Goal: Transaction & Acquisition: Register for event/course

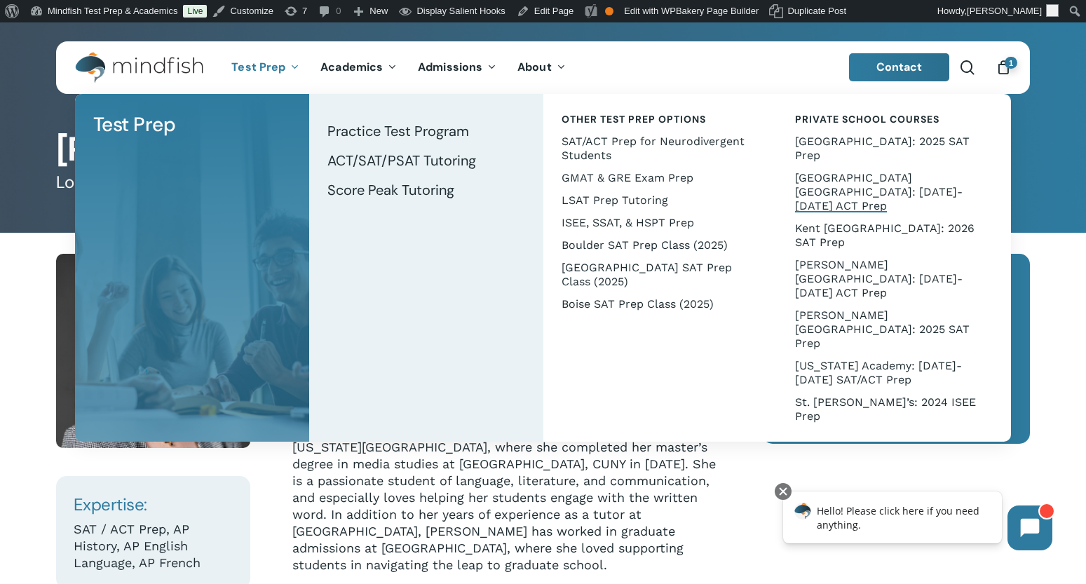
click at [856, 176] on span "[GEOGRAPHIC_DATA] [GEOGRAPHIC_DATA]: [DATE]-[DATE] ACT Prep" at bounding box center [879, 191] width 168 height 41
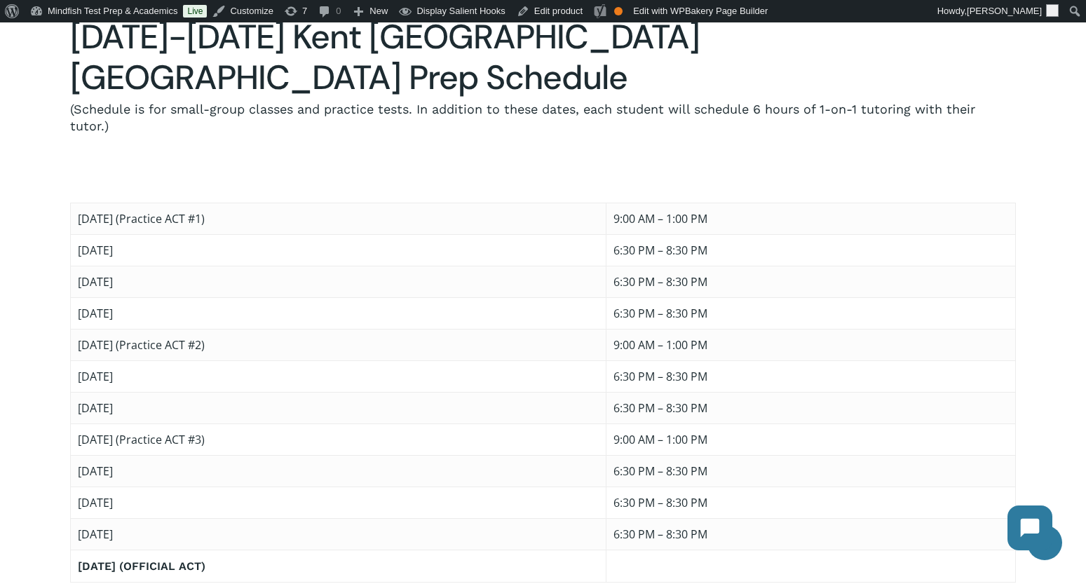
scroll to position [865, 0]
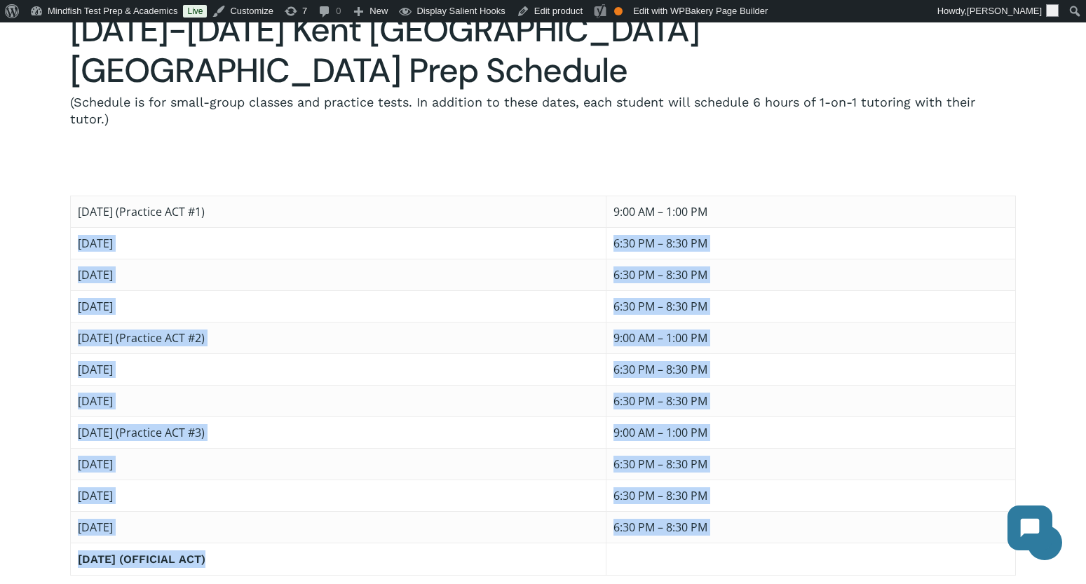
drag, startPoint x: 81, startPoint y: 163, endPoint x: 807, endPoint y: 469, distance: 788.7
click at [807, 469] on tbody "[DATE] (Practice ACT #1) 9:00 AM – 1:00 PM [DATE] 6:30 PM – 8:30 PM [DATE] 6:30…" at bounding box center [543, 385] width 944 height 379
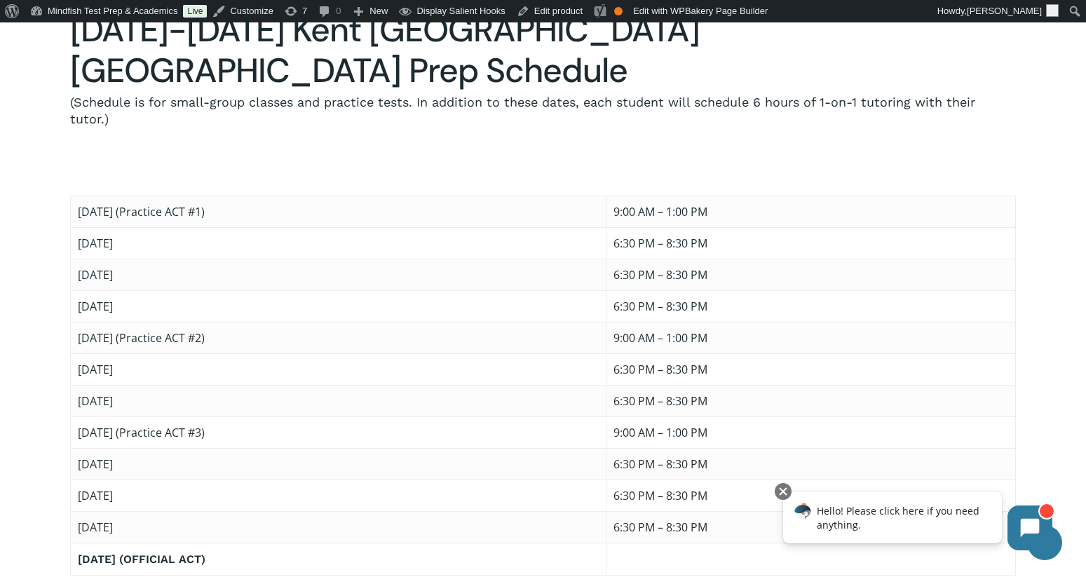
click at [251, 511] on td "[DATE]" at bounding box center [338, 527] width 535 height 32
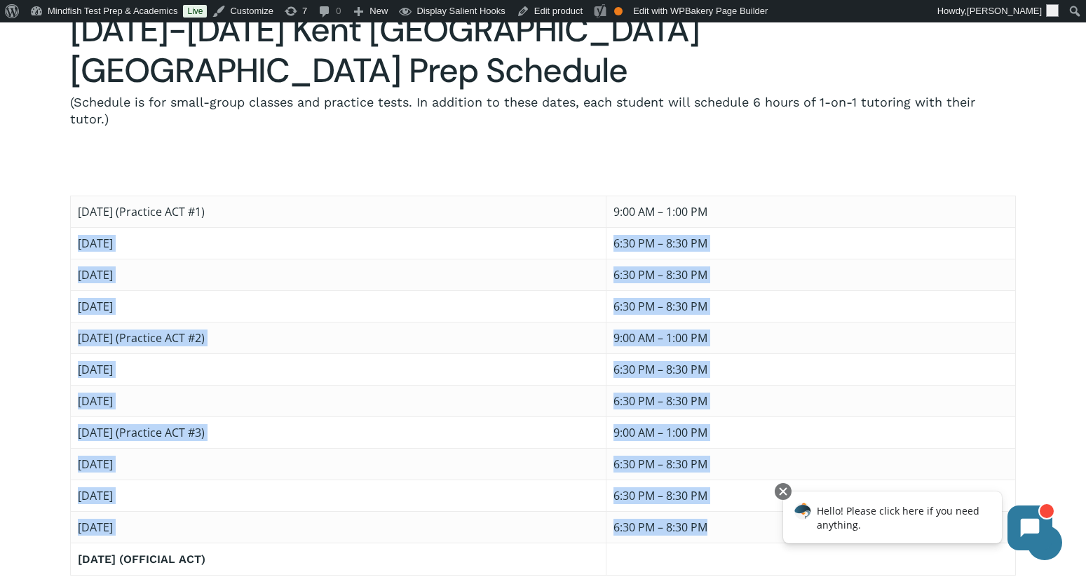
drag, startPoint x: 812, startPoint y: 447, endPoint x: 79, endPoint y: 163, distance: 785.7
click at [79, 196] on tbody "[DATE] (Practice ACT #1) 9:00 AM – 1:00 PM [DATE] 6:30 PM – 8:30 PM [DATE] 6:30…" at bounding box center [543, 385] width 944 height 379
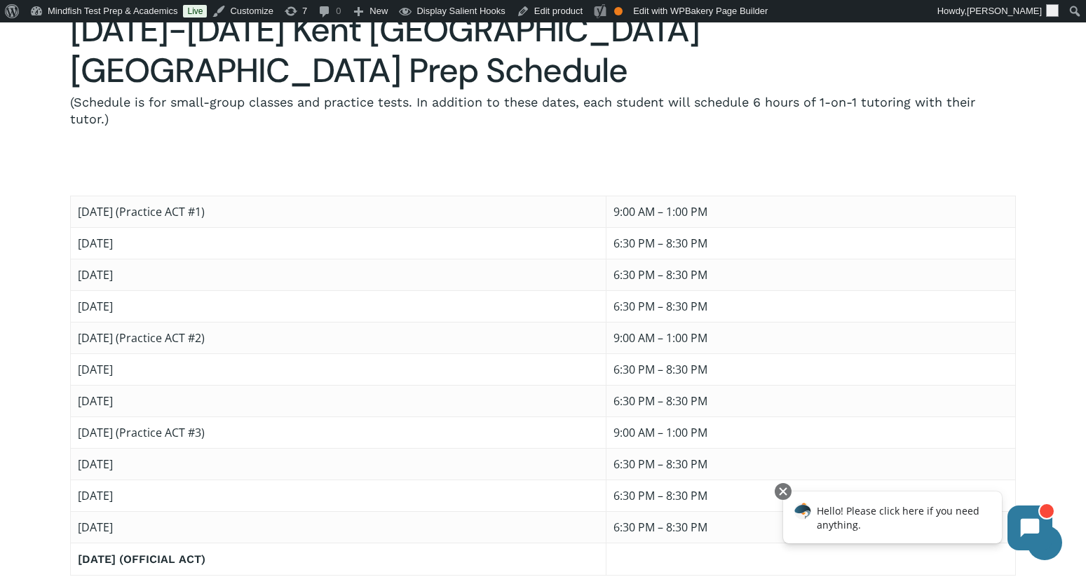
click at [280, 196] on td "[DATE] (Practice ACT #1)" at bounding box center [338, 212] width 535 height 32
drag, startPoint x: 257, startPoint y: 158, endPoint x: 34, endPoint y: 161, distance: 222.9
click at [70, 161] on div "We’re proud to partner with the Kent Denver School to provide ACT preparation f…" at bounding box center [542, 198] width 945 height 751
drag, startPoint x: 219, startPoint y: 446, endPoint x: 100, endPoint y: 439, distance: 119.3
click at [100, 511] on td "Wednesday, February 11" at bounding box center [338, 527] width 535 height 32
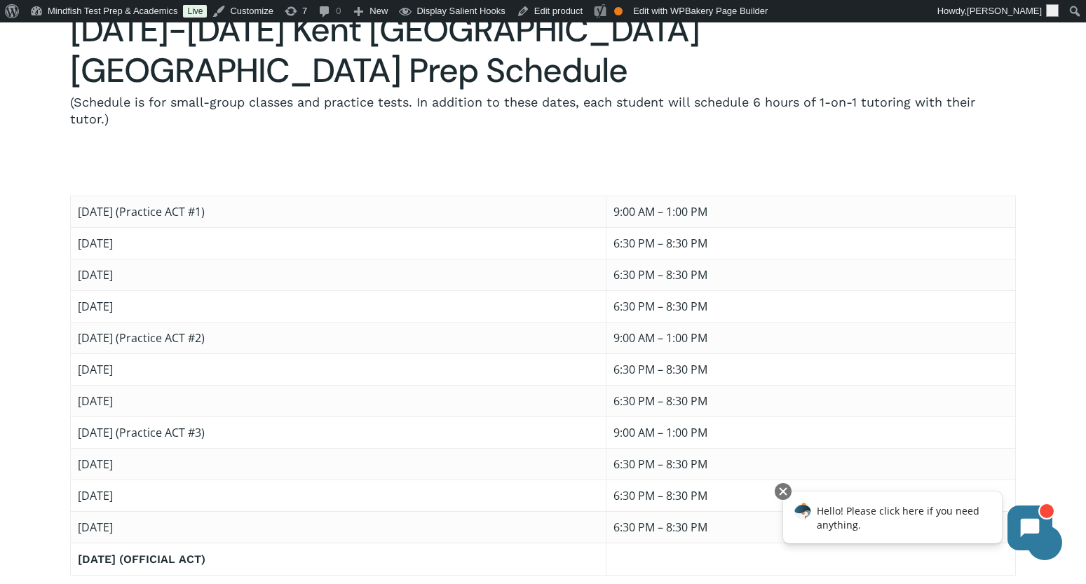
click at [215, 259] on td "Wednesday, December 17" at bounding box center [338, 275] width 535 height 32
drag, startPoint x: 218, startPoint y: 193, endPoint x: 134, endPoint y: 163, distance: 89.6
click at [134, 196] on tbody "Saturday, December 6 (Practice ACT #1) 9:00 AM – 1:00 PM Wednesday, December 10…" at bounding box center [543, 385] width 944 height 379
click at [203, 259] on td "Wednesday, December 17" at bounding box center [338, 275] width 535 height 32
drag, startPoint x: 197, startPoint y: 221, endPoint x: 81, endPoint y: 224, distance: 116.4
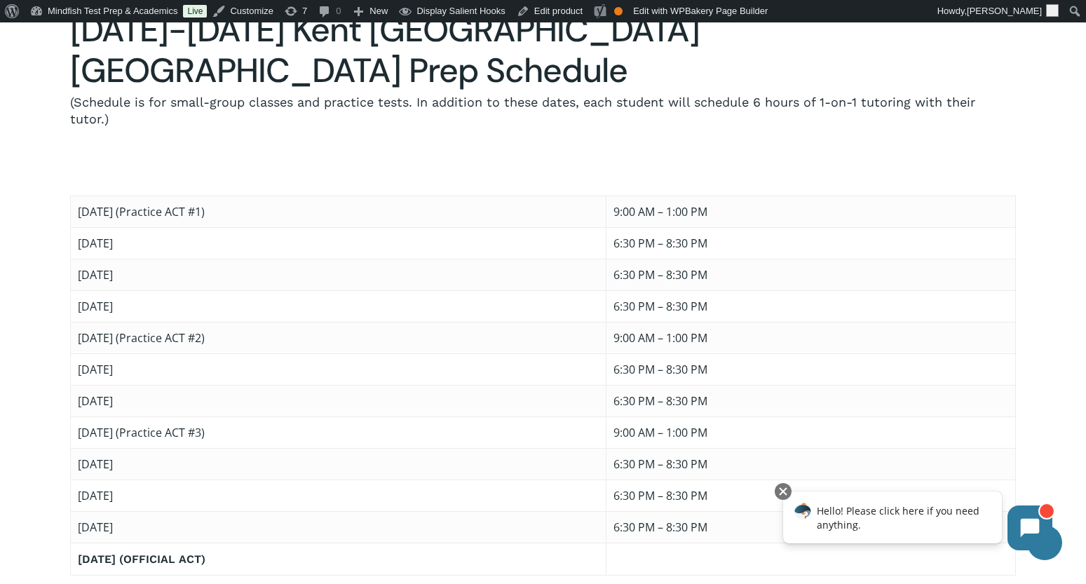
click at [81, 290] on td "Wednesday, January 7" at bounding box center [338, 306] width 535 height 32
click at [192, 290] on td "Wednesday, January 7" at bounding box center [338, 306] width 535 height 32
drag, startPoint x: 322, startPoint y: 255, endPoint x: 81, endPoint y: 257, distance: 240.4
click at [81, 322] on td "Saturday, January 10 (Practice ACT #2)" at bounding box center [338, 338] width 535 height 32
drag, startPoint x: 359, startPoint y: 120, endPoint x: 86, endPoint y: 123, distance: 273.3
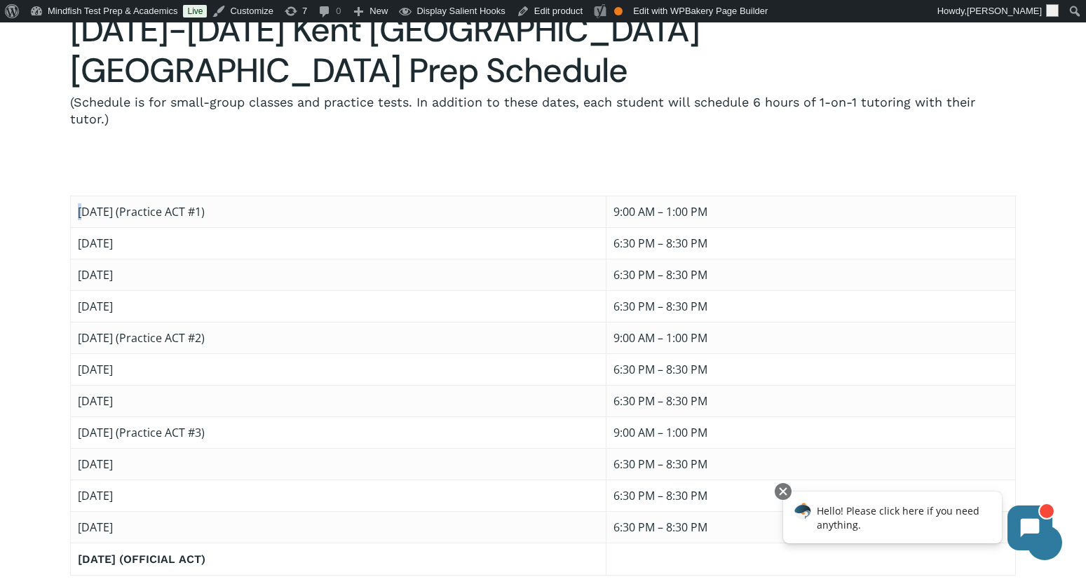
click at [86, 196] on td "Saturday, December 6 (Practice ACT #1)" at bounding box center [338, 212] width 535 height 32
drag, startPoint x: 288, startPoint y: 254, endPoint x: 73, endPoint y: 259, distance: 215.2
click at [73, 322] on td "Saturday, January 10 (Practice ACT #2)" at bounding box center [338, 338] width 535 height 32
drag, startPoint x: 310, startPoint y: 334, endPoint x: 295, endPoint y: 353, distance: 23.9
click at [310, 385] on td "Wednesday, January 21" at bounding box center [338, 401] width 535 height 32
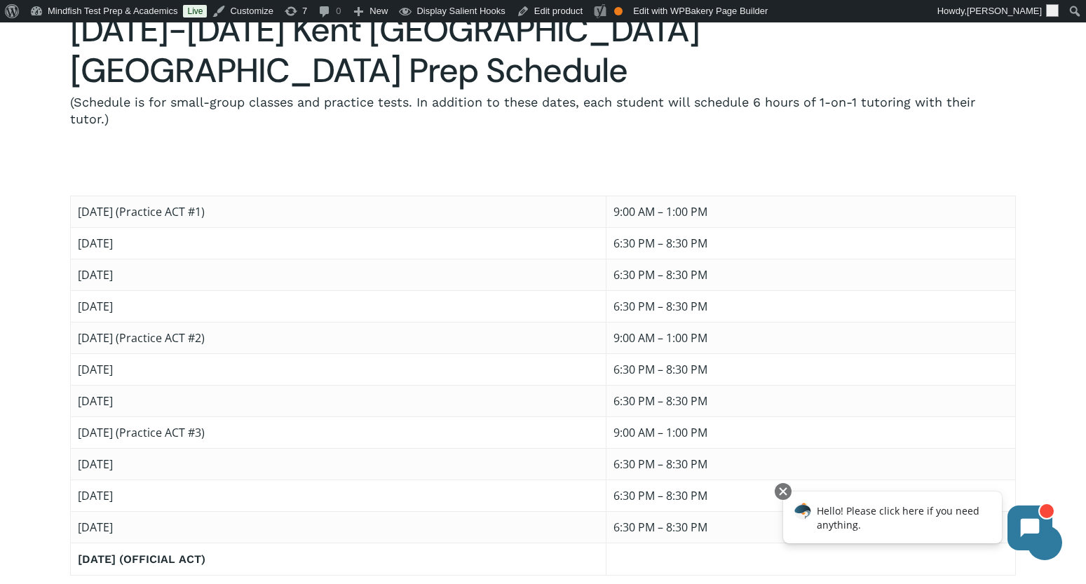
drag, startPoint x: 215, startPoint y: 352, endPoint x: 74, endPoint y: 351, distance: 140.9
click at [74, 416] on td "Saturday, January 24 (Practice ACT #3)" at bounding box center [338, 432] width 535 height 32
click at [342, 416] on td "Saturday, January 24 (Practice ACT #3)" at bounding box center [338, 432] width 535 height 32
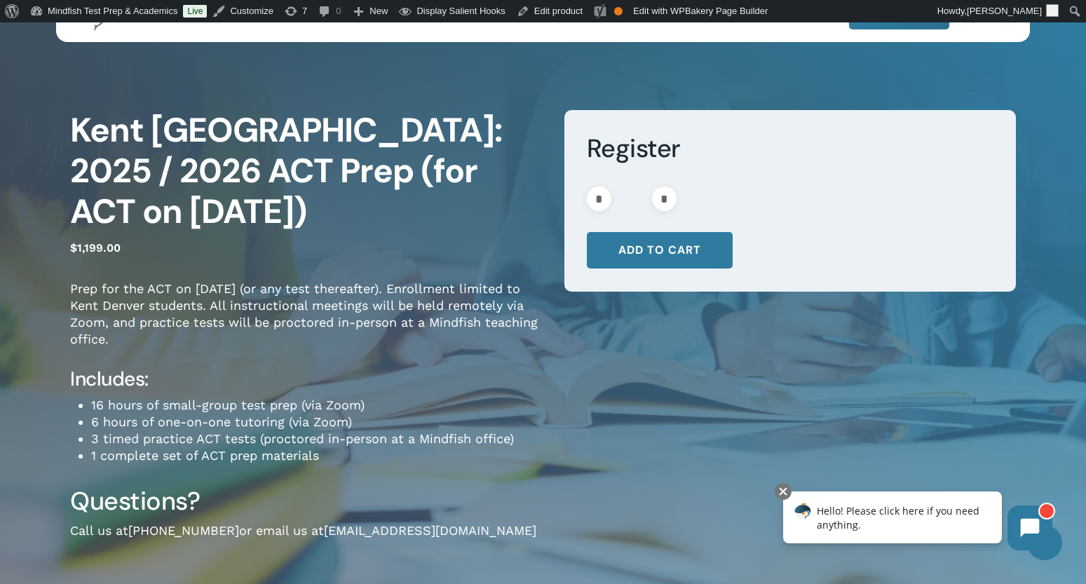
scroll to position [0, 0]
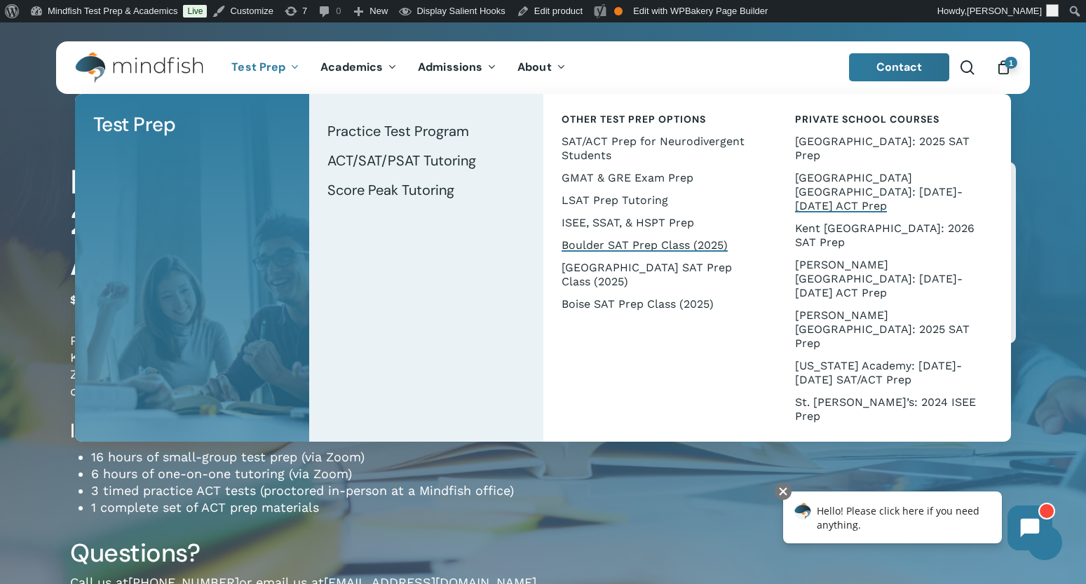
click at [613, 248] on span "Boulder SAT Prep Class (2025)" at bounding box center [644, 244] width 166 height 13
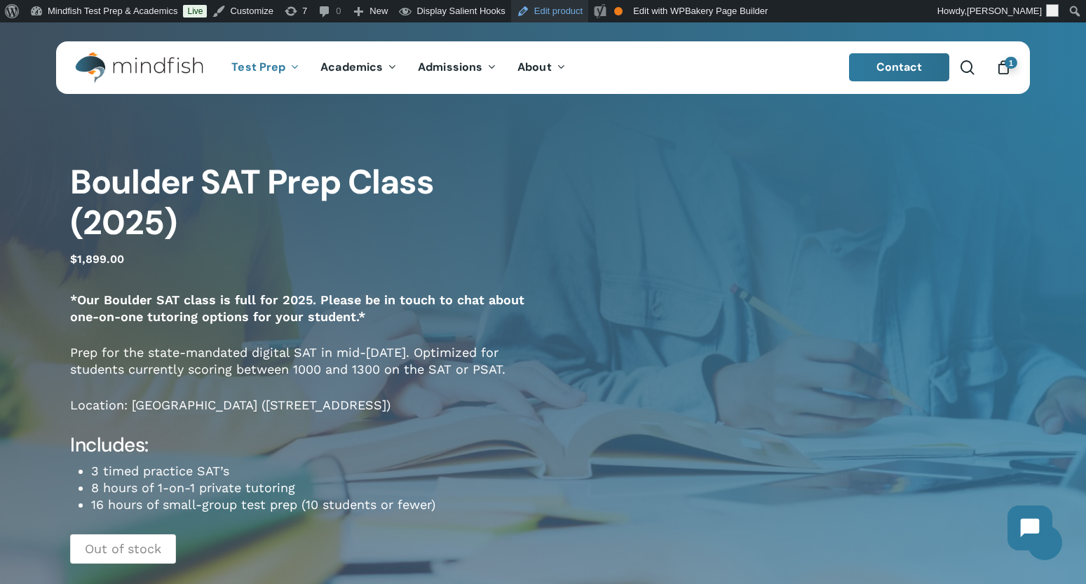
click at [570, 9] on link "Edit product" at bounding box center [549, 11] width 77 height 22
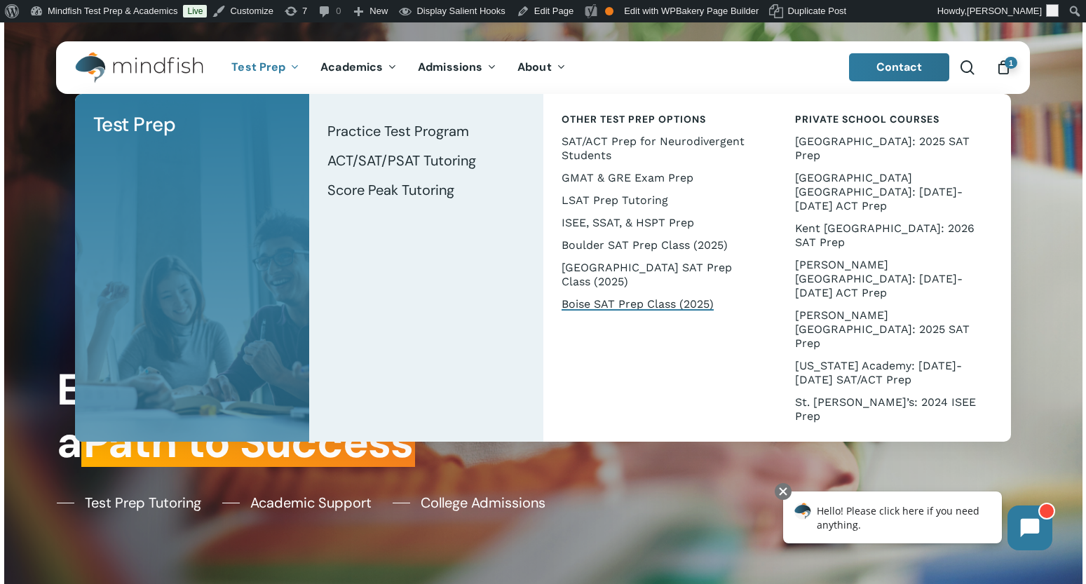
click at [622, 303] on span "Boise SAT Prep Class (2025)" at bounding box center [637, 303] width 152 height 13
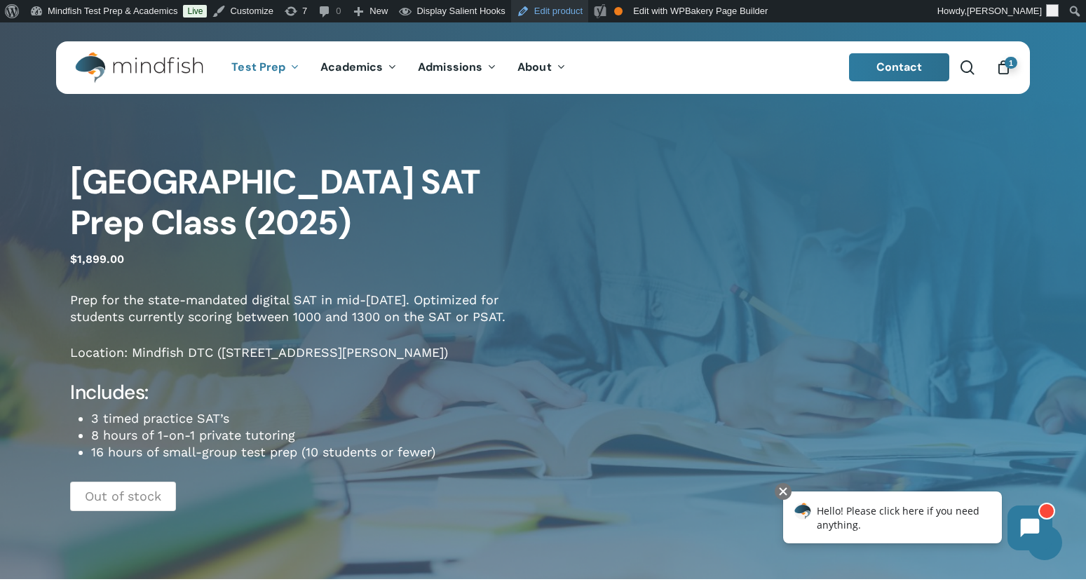
click at [568, 11] on link "Edit product" at bounding box center [549, 11] width 77 height 22
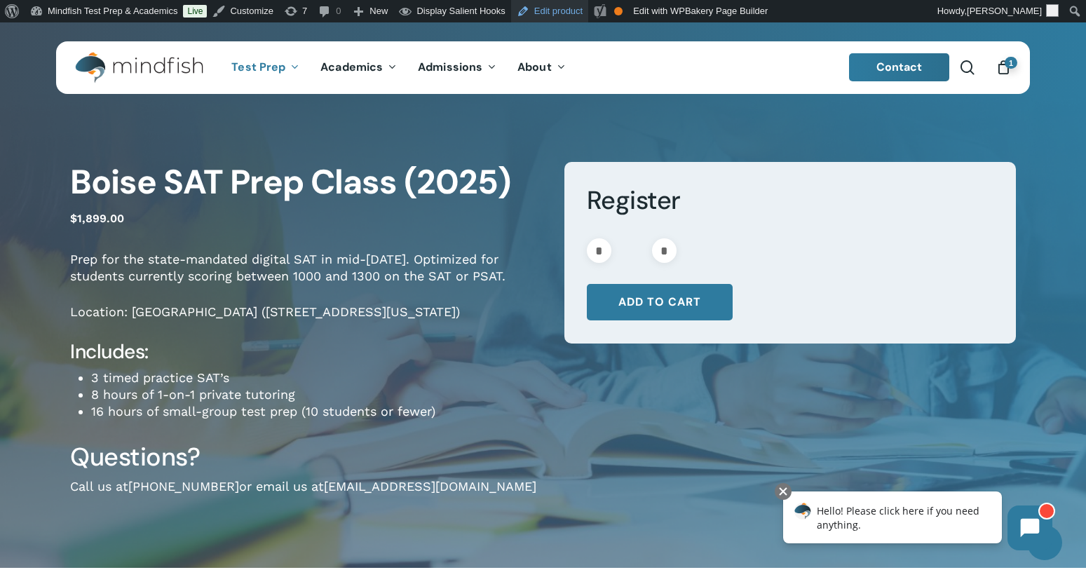
click at [578, 9] on link "Edit product" at bounding box center [549, 11] width 77 height 22
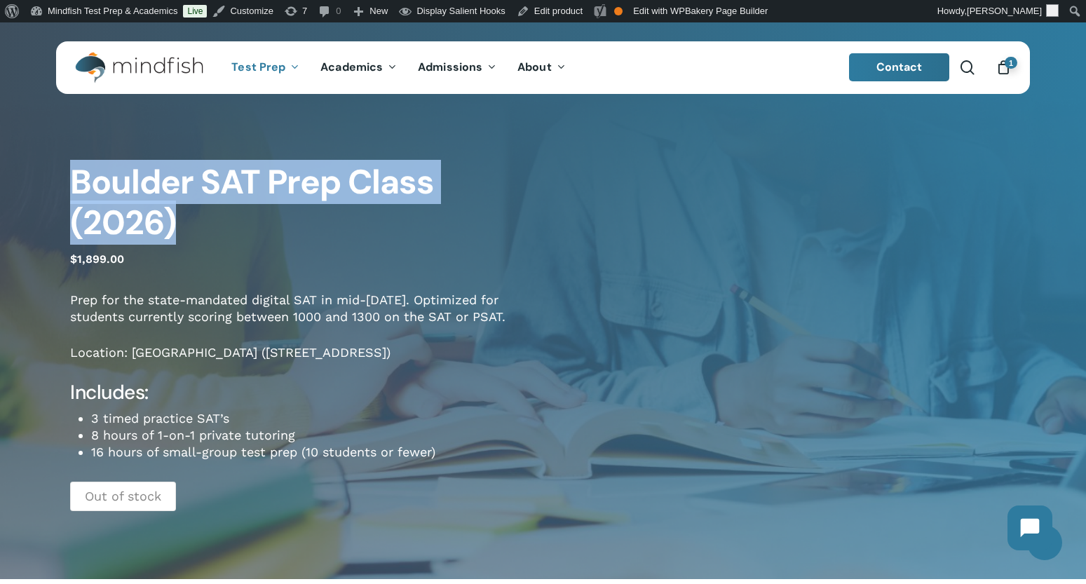
drag, startPoint x: 65, startPoint y: 180, endPoint x: 191, endPoint y: 222, distance: 132.3
click at [191, 222] on div "Boulder SAT Prep Class (2026) $ 1,899.00 Prep for the state-mandated digital SA…" at bounding box center [543, 344] width 1086 height 472
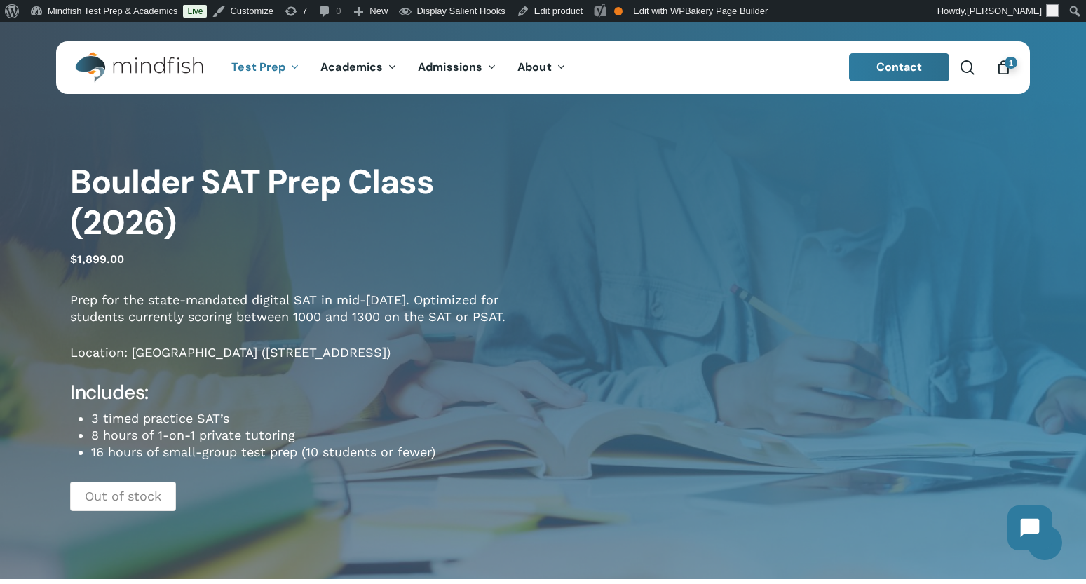
click at [154, 254] on p "$ 1,899.00" at bounding box center [306, 267] width 473 height 36
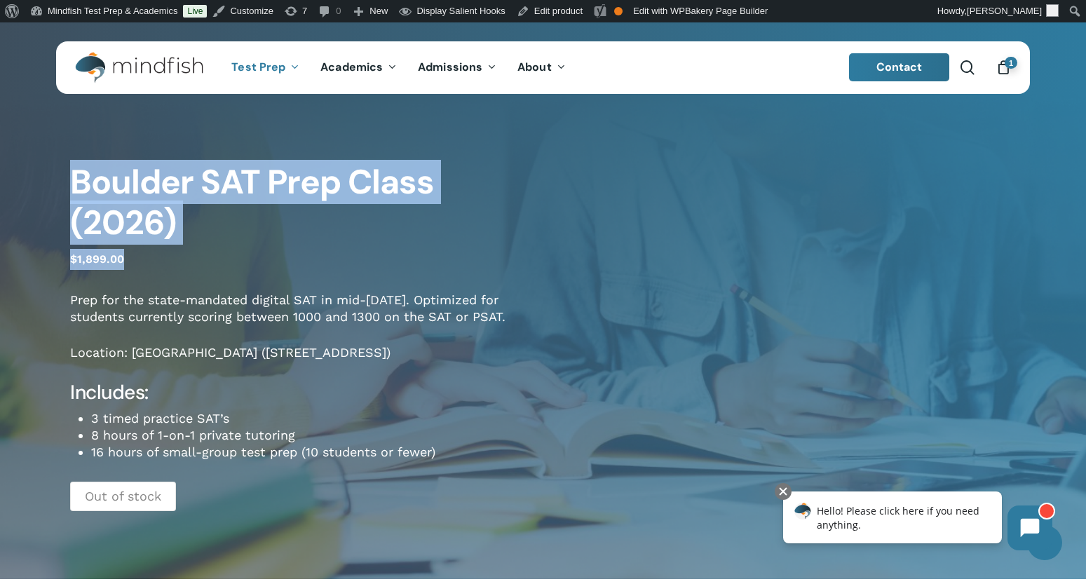
drag, startPoint x: 125, startPoint y: 259, endPoint x: 64, endPoint y: 184, distance: 96.6
click at [64, 184] on div "Boulder SAT Prep Class (2026) $ 1,899.00 Prep for the state-mandated digital SA…" at bounding box center [543, 344] width 1086 height 472
click at [184, 236] on h1 "Boulder SAT Prep Class (2026)" at bounding box center [306, 202] width 473 height 81
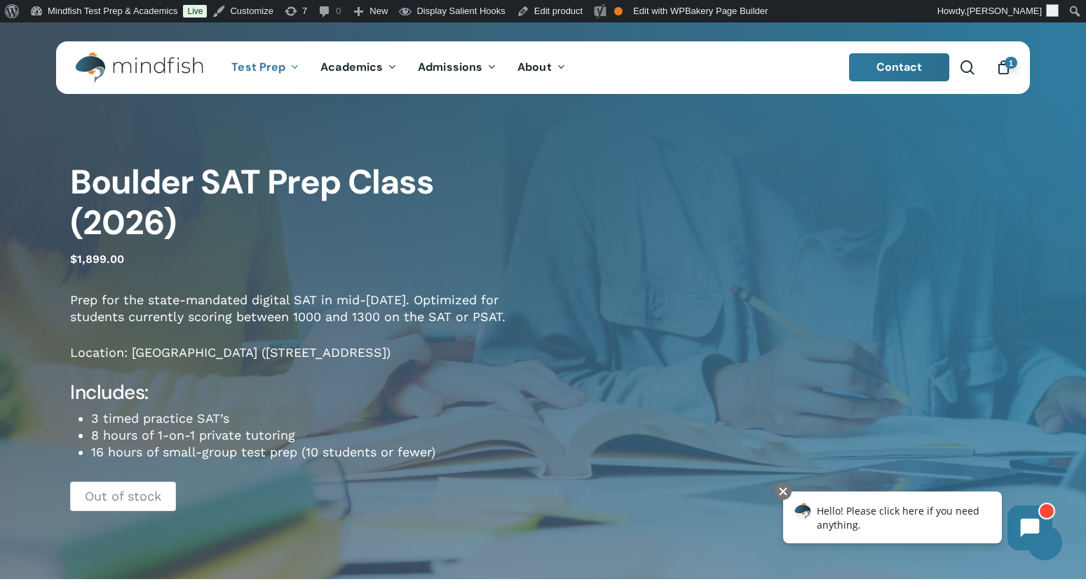
click at [503, 388] on h4 "Includes:" at bounding box center [306, 392] width 473 height 25
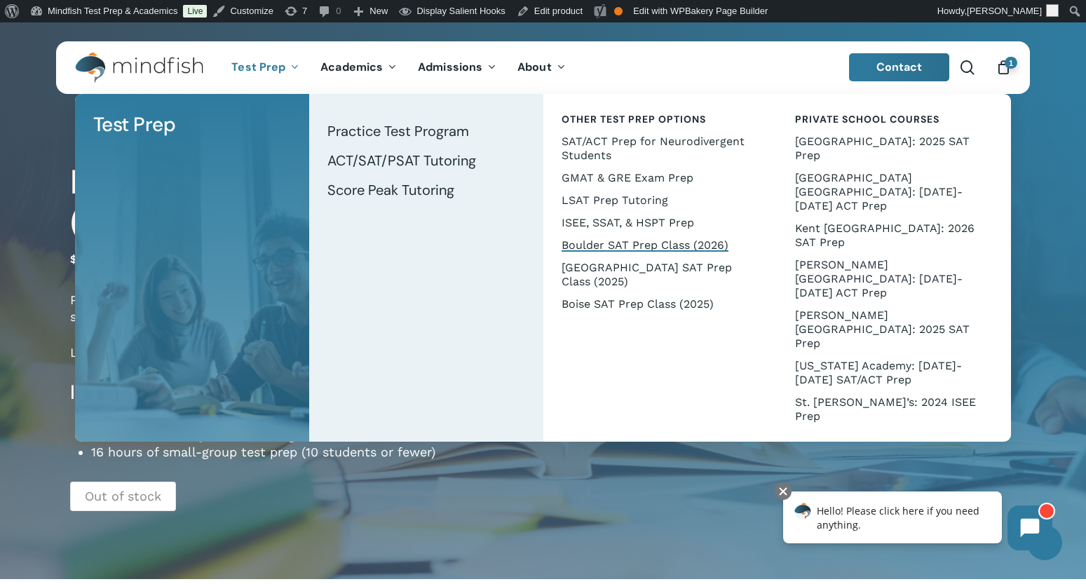
click at [529, 401] on h4 "Includes:" at bounding box center [306, 392] width 473 height 25
click at [14, 100] on div "Boulder SAT Prep Class (2026) $ 1,899.00 Prep for the state-mandated digital SA…" at bounding box center [543, 337] width 1086 height 486
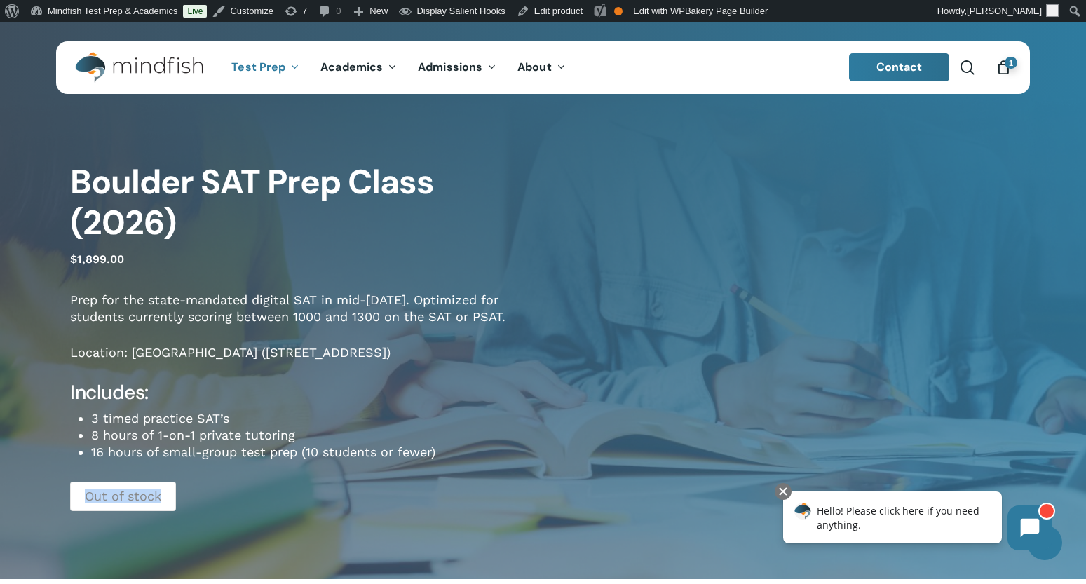
drag, startPoint x: 200, startPoint y: 507, endPoint x: 74, endPoint y: 496, distance: 126.6
click at [74, 496] on div "Boulder SAT Prep Class (2026) $ 1,899.00 Prep for the state-mandated digital SA…" at bounding box center [306, 343] width 473 height 363
click at [573, 12] on link "Edit product" at bounding box center [549, 11] width 77 height 22
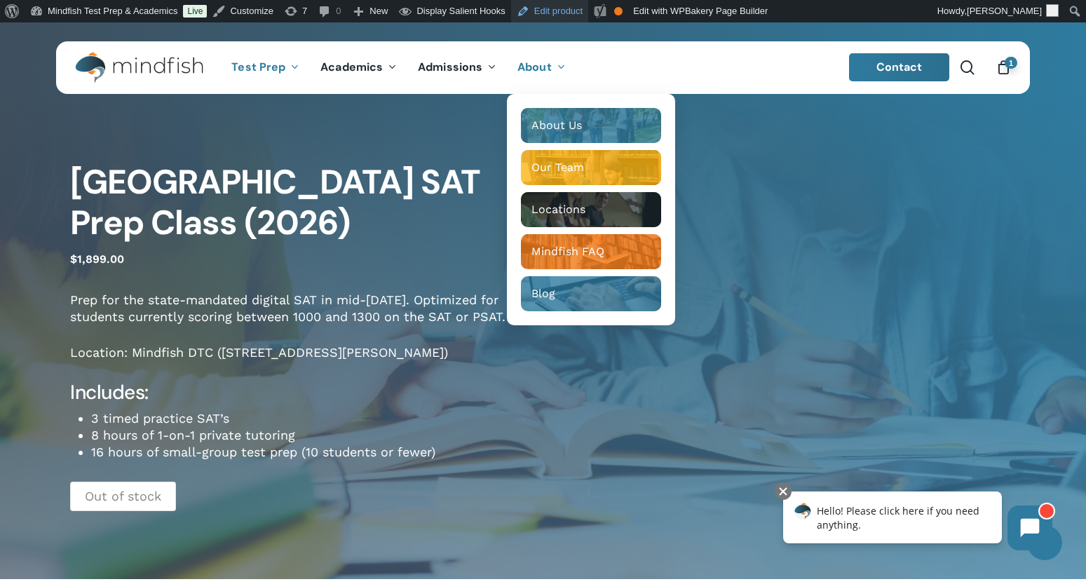
click at [579, 9] on link "Edit product" at bounding box center [549, 11] width 77 height 22
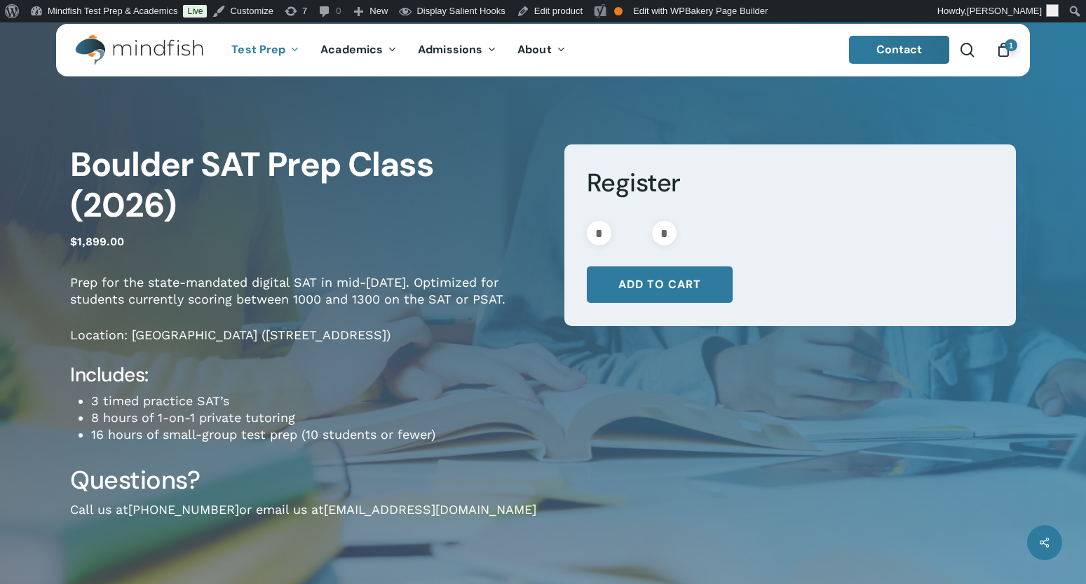
scroll to position [27, 0]
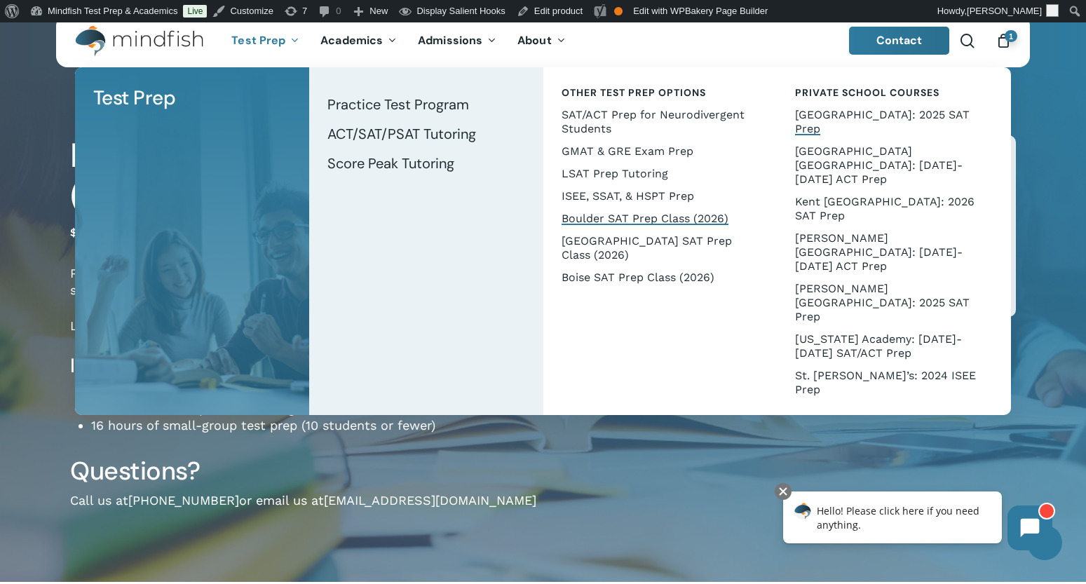
click at [840, 119] on span "[GEOGRAPHIC_DATA]: 2025 SAT Prep" at bounding box center [882, 121] width 175 height 27
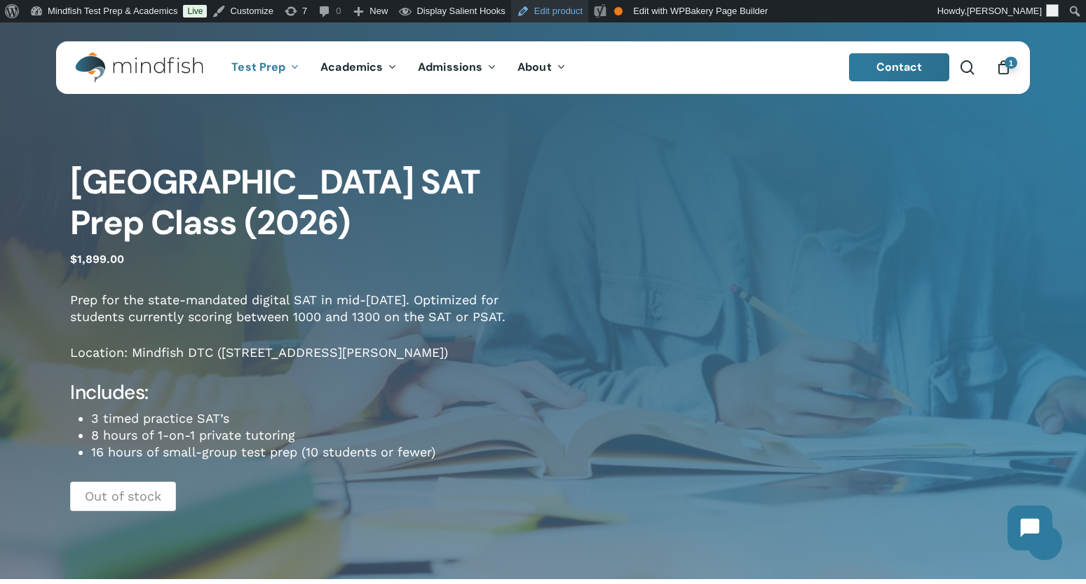
click at [576, 11] on link "Edit product" at bounding box center [549, 11] width 77 height 22
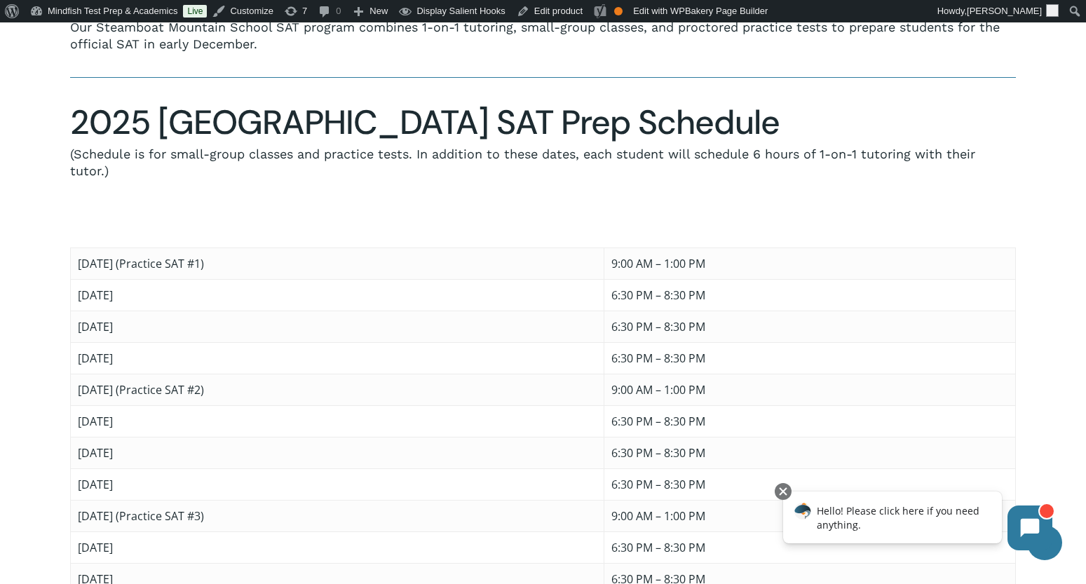
scroll to position [921, 0]
